Goal: Information Seeking & Learning: Learn about a topic

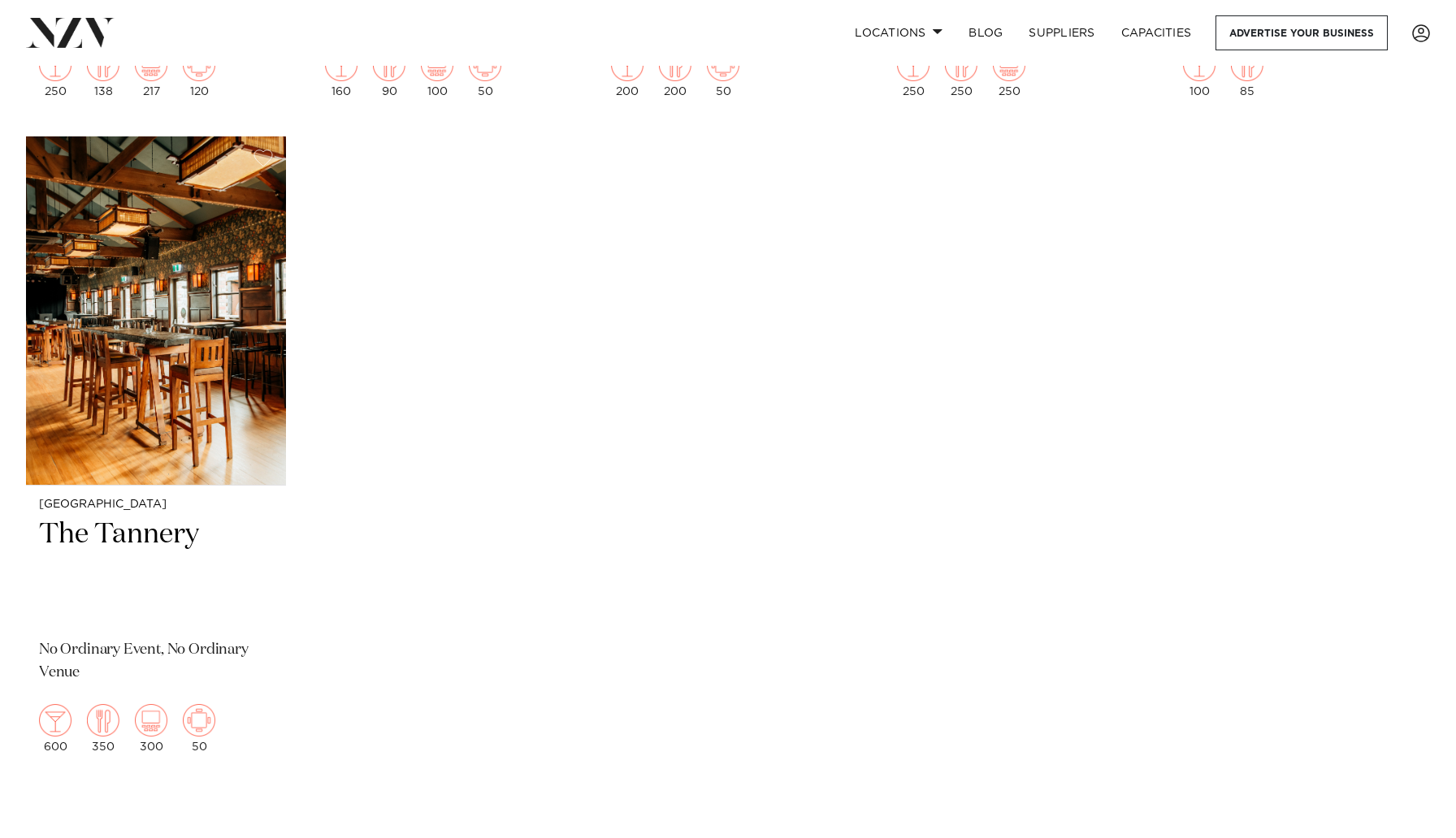
scroll to position [3121, 0]
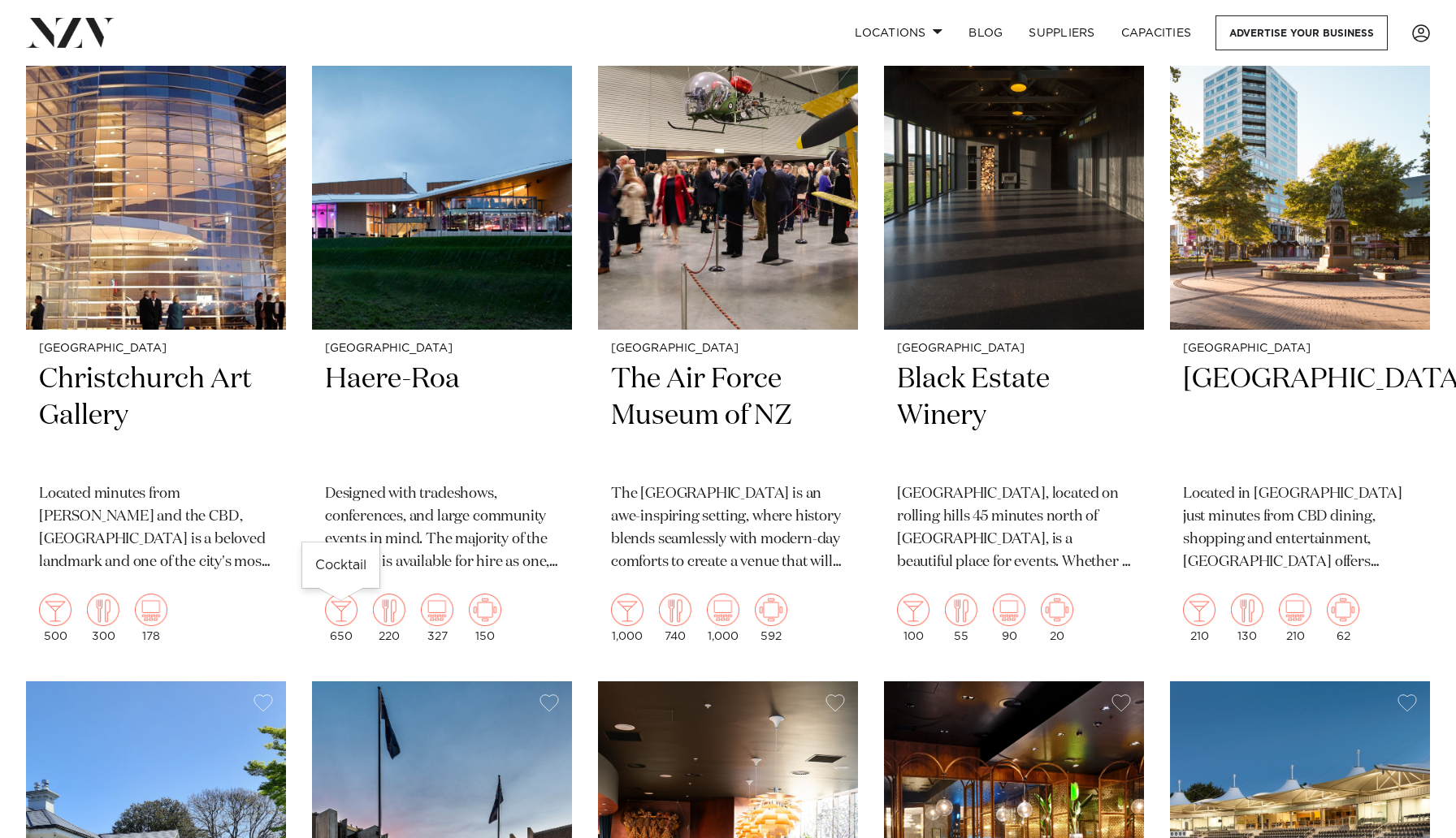
scroll to position [1149, 0]
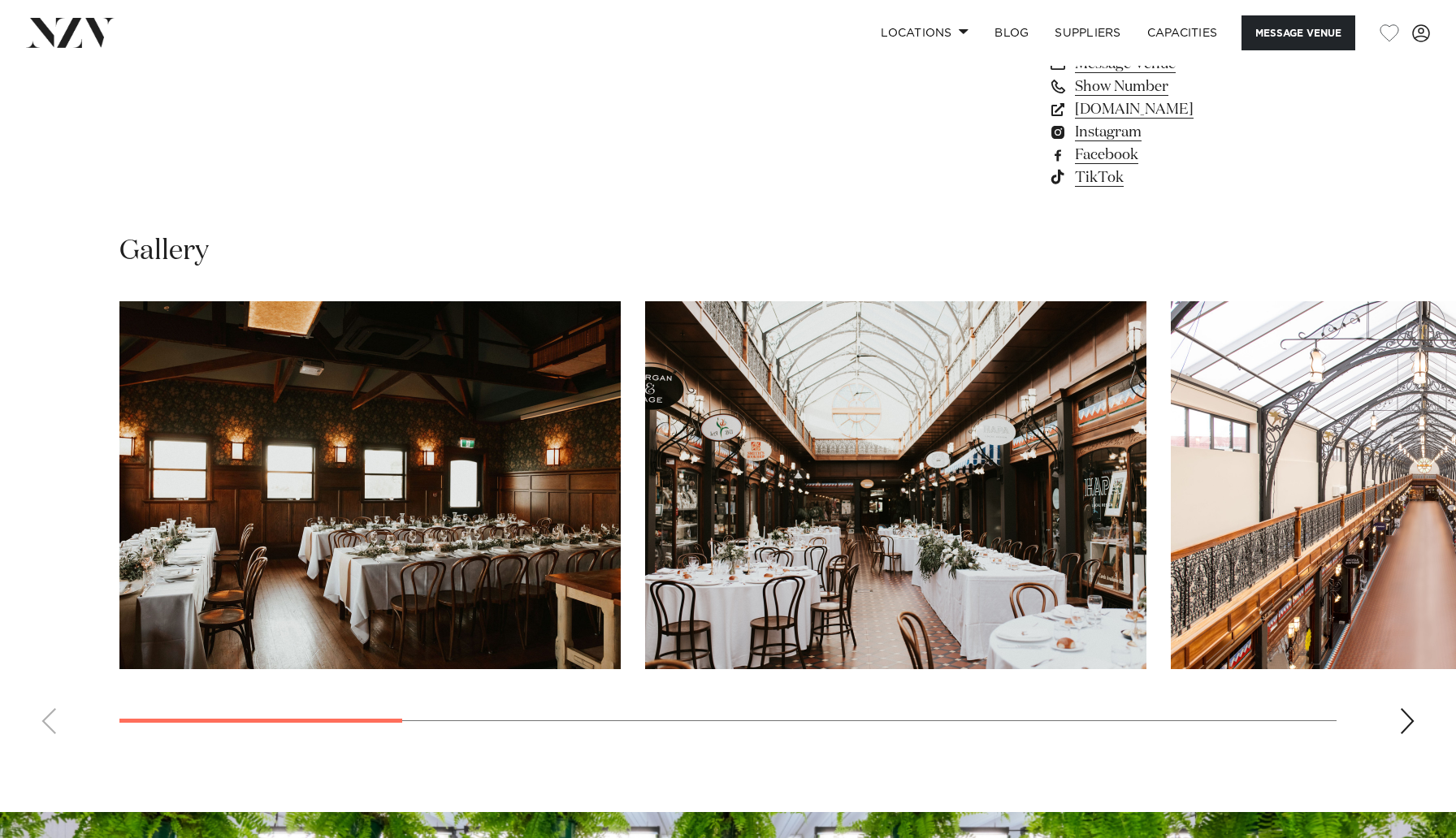
scroll to position [1566, 0]
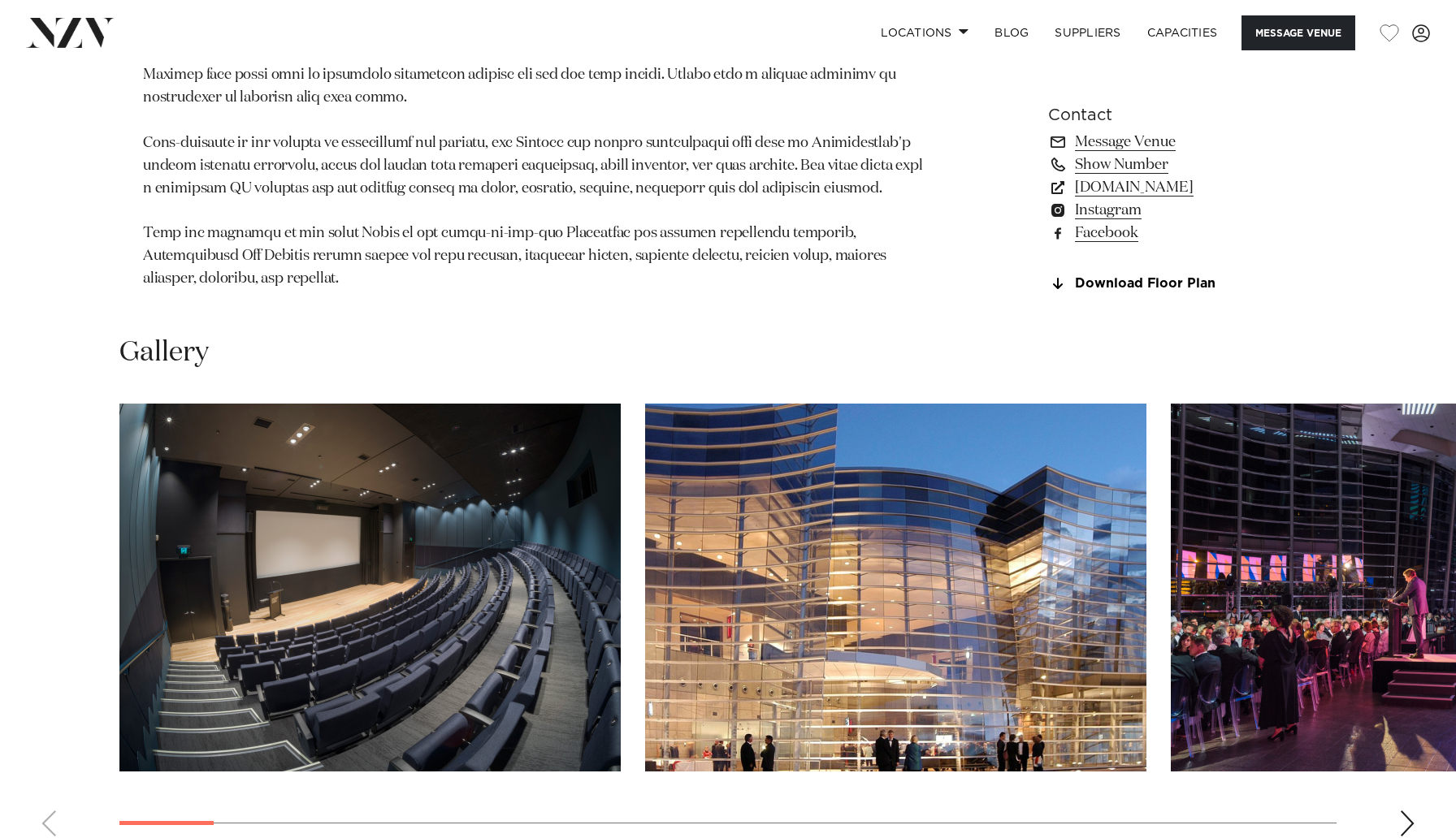
scroll to position [1352, 0]
